Goal: Task Accomplishment & Management: Manage account settings

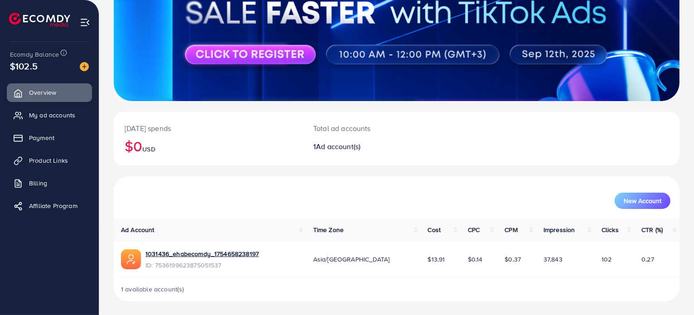
scroll to position [78, 0]
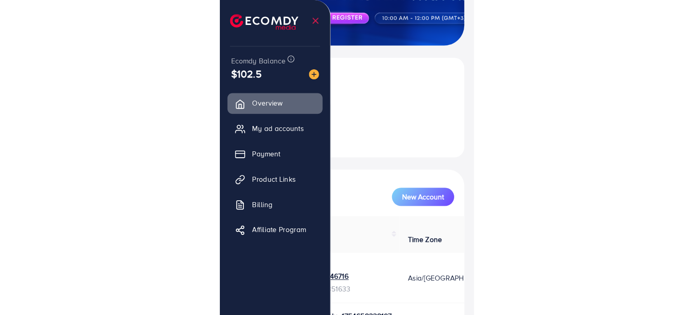
scroll to position [83, 0]
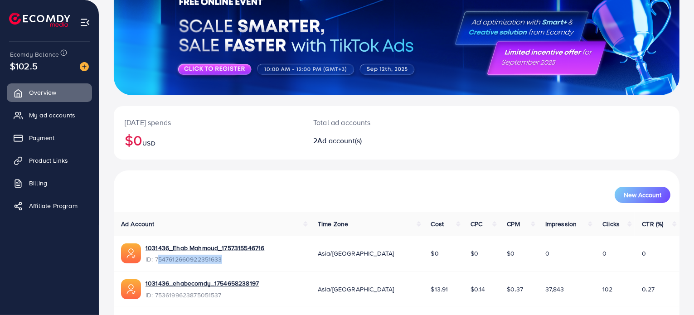
drag, startPoint x: 221, startPoint y: 258, endPoint x: 158, endPoint y: 260, distance: 63.5
click at [158, 260] on span "ID: 7547612660922351633" at bounding box center [204, 259] width 119 height 9
copy span "547612660922351633"
click at [225, 265] on td "1031436_Ehab Mahmoud_1757315546716 ID: 7547612660922351633" at bounding box center [212, 253] width 197 height 35
drag, startPoint x: 224, startPoint y: 258, endPoint x: 154, endPoint y: 260, distance: 70.3
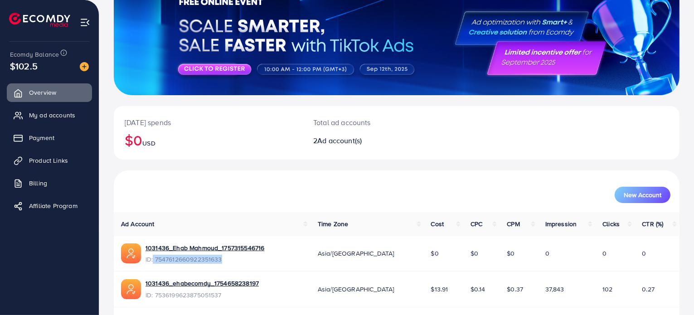
click at [154, 260] on span "ID: 7547612660922351633" at bounding box center [204, 259] width 119 height 9
copy span "7547612660922351633"
click at [211, 262] on span "ID: 7547612660922351633" at bounding box center [204, 259] width 119 height 9
click at [210, 260] on span "ID: 7547612660922351633" at bounding box center [204, 259] width 119 height 9
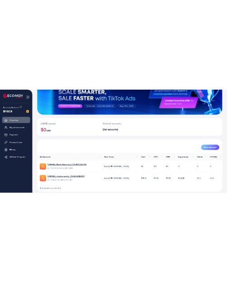
scroll to position [113, 0]
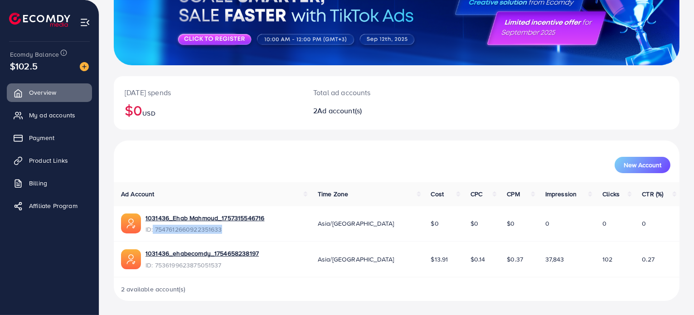
drag, startPoint x: 222, startPoint y: 229, endPoint x: 154, endPoint y: 230, distance: 68.0
click at [154, 230] on span "ID: 7547612660922351633" at bounding box center [204, 229] width 119 height 9
copy span "7547612660922351633"
click at [242, 220] on link "1031436_Ehab Mahmoud_1757315546716" at bounding box center [204, 217] width 119 height 9
click at [250, 238] on td "1031436_Ehab Mahmoud_1757315546716 ID: 7547612660922351633" at bounding box center [212, 223] width 197 height 35
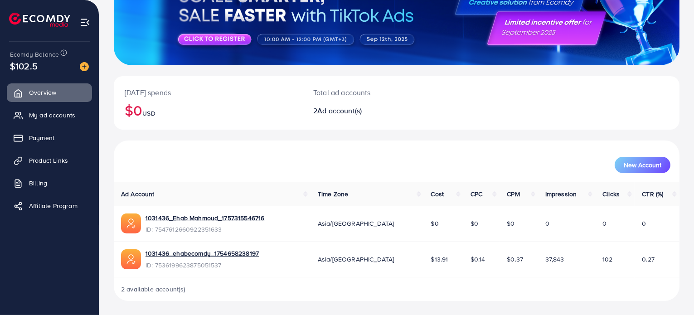
click at [251, 232] on span "ID: 7547612660922351633" at bounding box center [204, 229] width 119 height 9
click at [55, 108] on link "My ad accounts" at bounding box center [49, 115] width 85 height 18
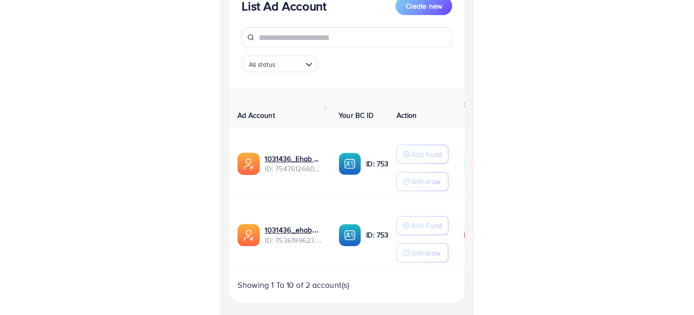
scroll to position [66, 0]
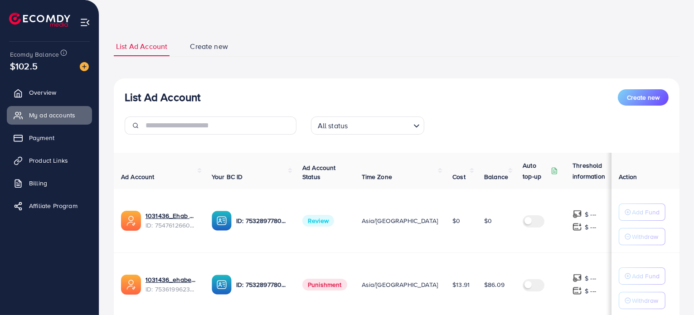
scroll to position [45, 0]
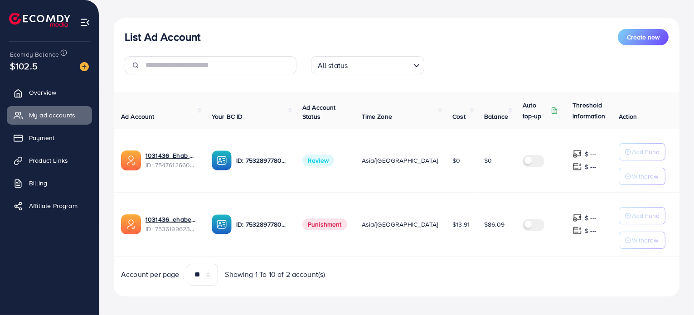
scroll to position [96, 0]
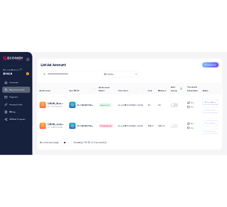
scroll to position [91, 0]
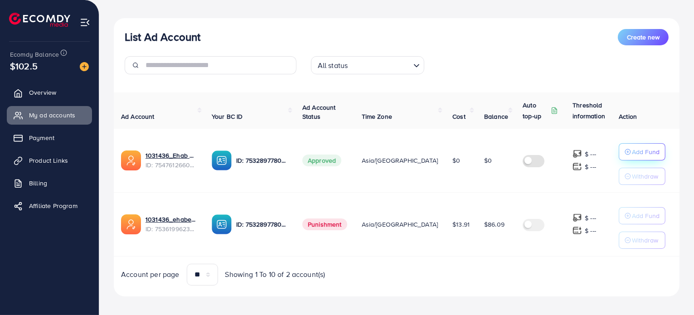
click at [628, 154] on div "Add Fund" at bounding box center [641, 151] width 35 height 11
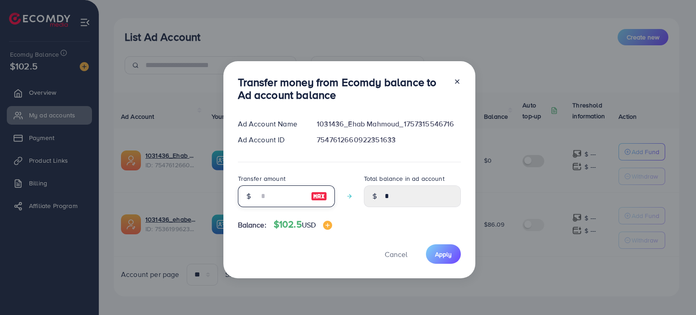
click at [266, 198] on input "number" at bounding box center [281, 196] width 45 height 22
type input "**"
type input "*****"
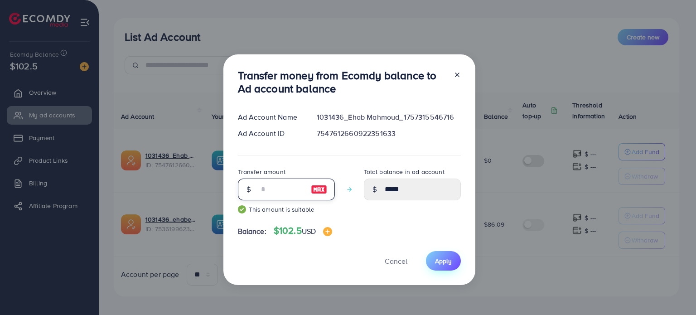
type input "**"
click at [439, 259] on span "Apply" at bounding box center [443, 260] width 17 height 9
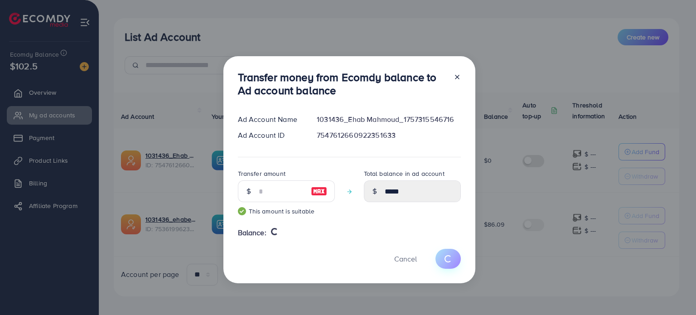
type input "*"
